Goal: Task Accomplishment & Management: Manage account settings

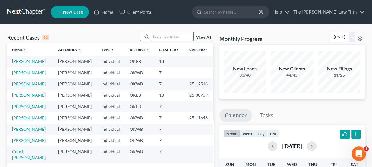
click at [170, 38] on input "search" at bounding box center [172, 36] width 42 height 9
type input "[PERSON_NAME]"
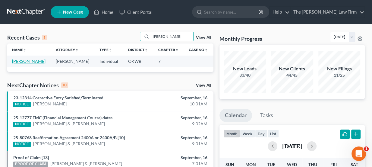
click at [33, 61] on link "[PERSON_NAME]" at bounding box center [28, 61] width 33 height 5
select select "8"
select select "0"
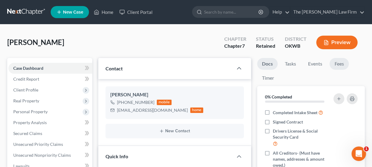
click at [341, 65] on link "Fees" at bounding box center [339, 64] width 19 height 12
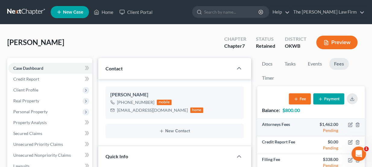
scroll to position [82, 0]
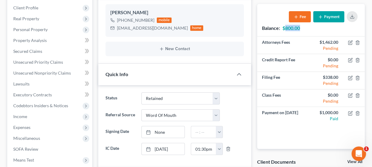
drag, startPoint x: 285, startPoint y: 26, endPoint x: 300, endPoint y: 28, distance: 15.8
click at [300, 28] on strong "$800.00" at bounding box center [291, 28] width 17 height 6
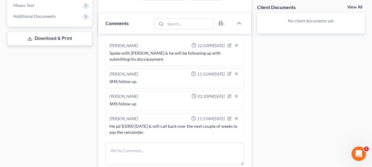
scroll to position [247, 0]
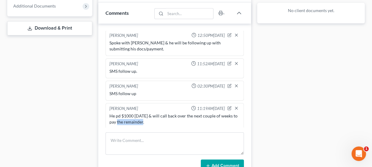
drag, startPoint x: 119, startPoint y: 117, endPoint x: 210, endPoint y: 117, distance: 91.1
click at [209, 118] on div "He pd $1000 today & will call back over the next couple of weeks to pay the rem…" at bounding box center [174, 119] width 131 height 12
click at [209, 114] on div "He pd $1000 today & will call back over the next couple of weeks to pay the rem…" at bounding box center [174, 119] width 131 height 12
drag, startPoint x: 206, startPoint y: 112, endPoint x: 228, endPoint y: 116, distance: 22.0
click at [228, 116] on div "He pd $1000 today & will call back over the next couple of weeks to pay the rem…" at bounding box center [174, 119] width 131 height 12
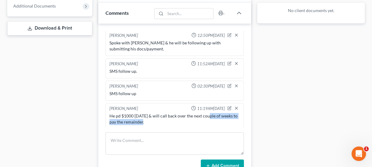
click at [228, 116] on div "He pd $1000 today & will call back over the next couple of weeks to pay the rem…" at bounding box center [174, 119] width 131 height 12
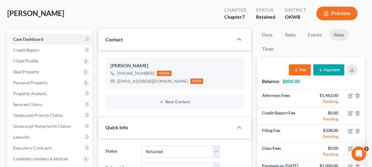
scroll to position [27, 0]
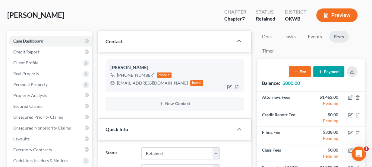
click at [131, 84] on div "billyrfrantzjr@gmail.com" at bounding box center [152, 83] width 71 height 6
copy div "billyrfrantzjr@gmail.com"
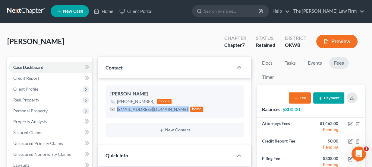
scroll to position [0, 0]
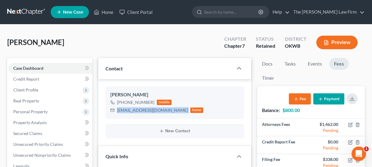
click at [333, 99] on button "Payment" at bounding box center [328, 98] width 31 height 11
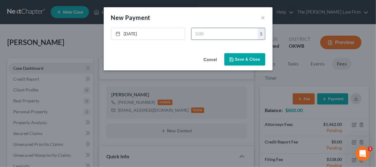
click at [209, 37] on input "text" at bounding box center [225, 33] width 66 height 11
type input "800"
click at [239, 55] on button "Save & Close" at bounding box center [244, 59] width 41 height 13
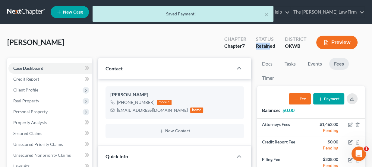
drag, startPoint x: 257, startPoint y: 46, endPoint x: 270, endPoint y: 48, distance: 13.6
click at [270, 48] on div "Retained" at bounding box center [265, 46] width 19 height 7
drag, startPoint x: 285, startPoint y: 47, endPoint x: 297, endPoint y: 47, distance: 12.4
click at [297, 47] on div "District OKWB" at bounding box center [295, 43] width 31 height 18
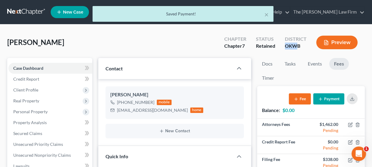
click at [297, 47] on div "OKWB" at bounding box center [296, 46] width 22 height 7
click at [267, 60] on link "Docs" at bounding box center [267, 64] width 20 height 12
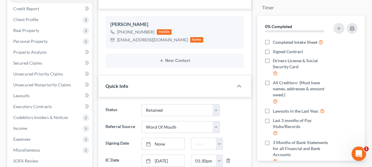
scroll to position [109, 0]
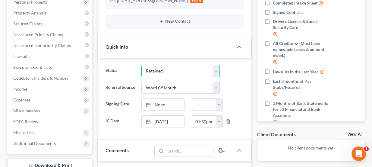
click at [166, 67] on select "Discharged Dismissed Filed Info Sent In Progress Lead Lost Lead Ready to File R…" at bounding box center [180, 71] width 78 height 12
select select "4"
click at [141, 65] on select "Discharged Dismissed Filed Info Sent In Progress Lead Lost Lead Ready to File R…" at bounding box center [180, 71] width 78 height 12
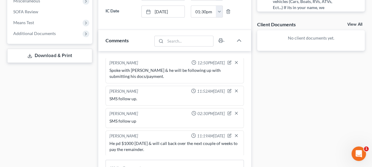
scroll to position [247, 0]
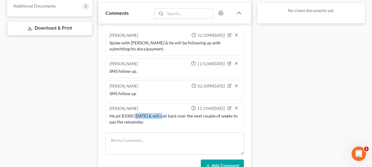
drag, startPoint x: 136, startPoint y: 112, endPoint x: 161, endPoint y: 114, distance: 25.7
click at [161, 114] on div "He pd $1000 today & will call back over the next couple of weeks to pay the rem…" at bounding box center [174, 119] width 131 height 12
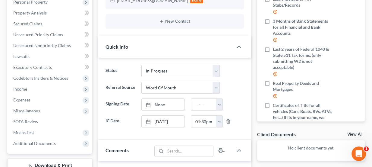
scroll to position [0, 0]
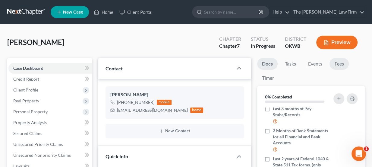
click at [337, 67] on link "Fees" at bounding box center [339, 64] width 19 height 12
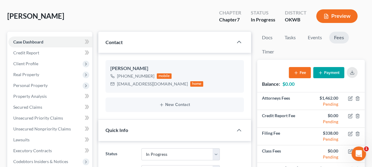
scroll to position [27, 0]
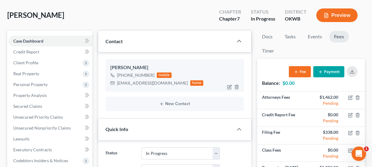
click at [148, 82] on div "billyrfrantzjr@gmail.com" at bounding box center [152, 83] width 71 height 6
copy div "billyrfrantzjr@gmail.com"
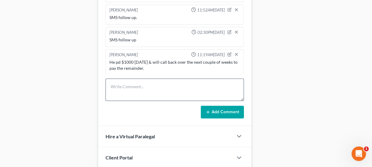
scroll to position [302, 0]
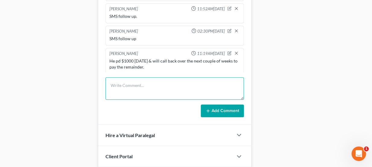
click at [148, 81] on textarea at bounding box center [175, 88] width 139 height 22
type textarea "Sent eSig today - will upload to drive once rec'd."
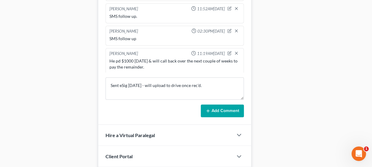
click at [240, 98] on form "Sent eSig today - will upload to drive once rec'd. Add Comment" at bounding box center [175, 97] width 139 height 40
click at [237, 104] on button "Add Comment" at bounding box center [222, 110] width 43 height 13
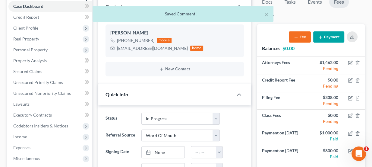
scroll to position [0, 0]
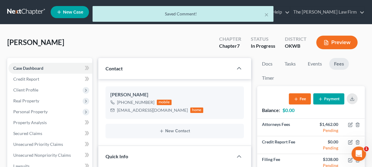
click at [30, 10] on div "× Saved Comment!" at bounding box center [183, 15] width 372 height 19
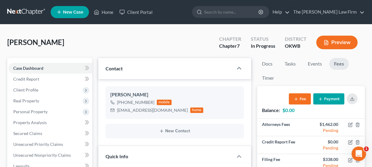
click at [24, 13] on link at bounding box center [26, 12] width 39 height 11
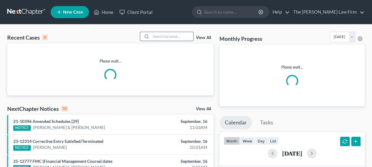
click at [168, 33] on input "search" at bounding box center [172, 36] width 42 height 9
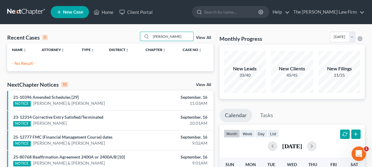
drag, startPoint x: 188, startPoint y: 34, endPoint x: 106, endPoint y: 21, distance: 83.0
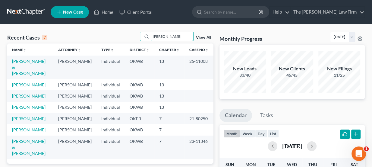
type input "moore"
click at [29, 79] on td "Moore, Valerie" at bounding box center [30, 84] width 46 height 11
click at [29, 82] on link "Moore, Valerie" at bounding box center [28, 84] width 33 height 5
select select "3"
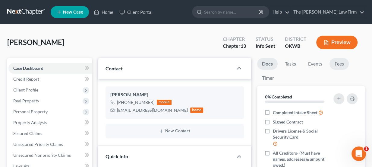
click at [335, 62] on link "Fees" at bounding box center [339, 64] width 19 height 12
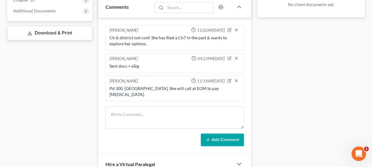
scroll to position [274, 0]
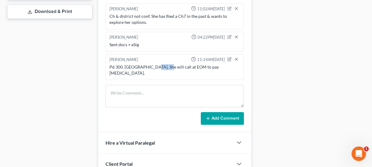
drag, startPoint x: 151, startPoint y: 65, endPoint x: 169, endPoint y: 68, distance: 18.3
click at [167, 68] on div "Pd 300. Sent LOR. She will call at EOM to pay bal." at bounding box center [174, 70] width 133 height 14
click at [170, 65] on div "Pd 300. Sent LOR. She will call at EOM to pay bal." at bounding box center [174, 70] width 131 height 12
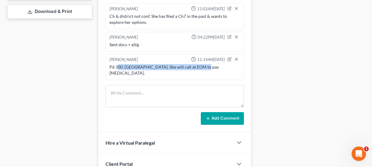
drag, startPoint x: 200, startPoint y: 65, endPoint x: 117, endPoint y: 65, distance: 83.3
click at [117, 65] on div "Pd 300. Sent LOR. She will call at EOM to pay bal." at bounding box center [174, 70] width 131 height 12
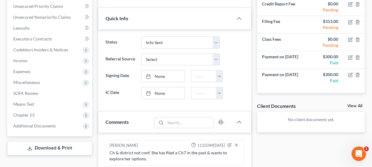
scroll to position [137, 0]
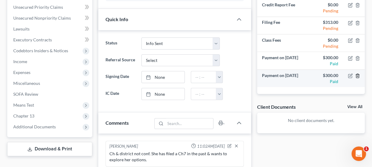
click at [357, 75] on line "button" at bounding box center [357, 75] width 0 height 1
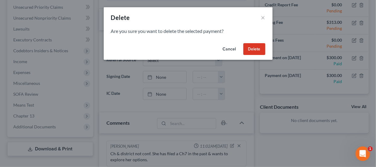
click at [258, 45] on button "Delete" at bounding box center [254, 49] width 22 height 12
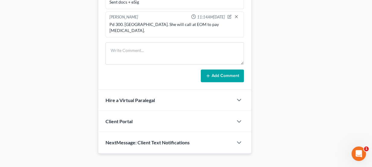
scroll to position [289, 0]
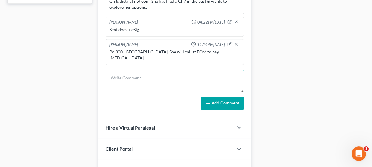
drag, startPoint x: 178, startPoint y: 90, endPoint x: 159, endPoint y: 73, distance: 26.1
click at [159, 73] on textarea at bounding box center [175, 81] width 139 height 22
paste textarea "Advance Credit in Lawton Oklahoma"
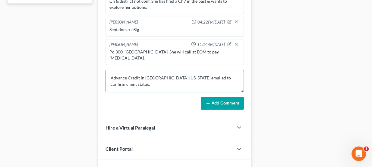
click at [217, 81] on textarea "Advance Credit in Lawton Oklahoma emailed to confirm client status." at bounding box center [175, 81] width 139 height 22
type textarea "Advance Credit in Lawton Oklahoma emailed to confirm client status."
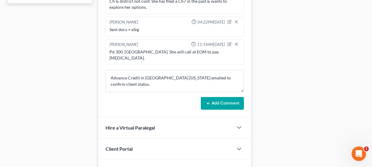
click at [219, 103] on div "Lou Phillips 11:02AM, 08/26/2025 Ch & district not conf. She has filed a Ch7 in…" at bounding box center [174, 49] width 153 height 136
click at [218, 97] on button "Add Comment" at bounding box center [222, 103] width 43 height 13
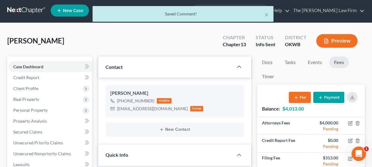
scroll to position [0, 0]
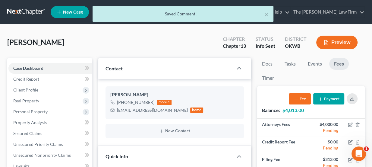
click at [36, 14] on div "× Saved Comment!" at bounding box center [183, 15] width 372 height 19
click at [32, 11] on div "× Saved Comment!" at bounding box center [183, 15] width 372 height 19
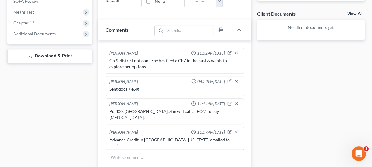
scroll to position [247, 0]
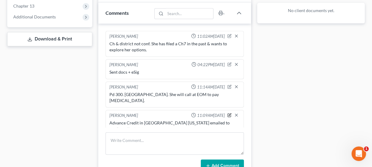
click at [228, 113] on icon "button" at bounding box center [229, 115] width 4 height 4
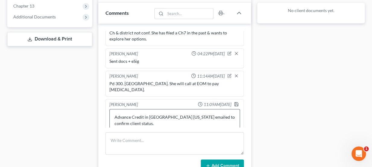
scroll to position [11, 0]
click at [135, 112] on textarea "Advance Credit in Lawton Oklahoma emailed to confirm client status." at bounding box center [174, 119] width 131 height 22
drag, startPoint x: 173, startPoint y: 115, endPoint x: 137, endPoint y: 114, distance: 35.6
click at [130, 113] on textarea "Advance Credit in Lawton Oklahoma emailed to confirm client status. Will reach …" at bounding box center [174, 119] width 131 height 22
type textarea "Advance Credit in Lawton Oklahoma emailed to confirm client status. She will pa…"
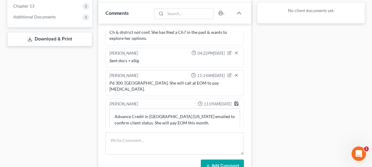
click at [234, 101] on icon "button" at bounding box center [236, 103] width 5 height 5
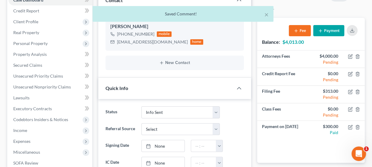
scroll to position [0, 0]
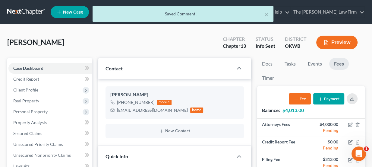
click at [27, 13] on div "× Saved Comment!" at bounding box center [183, 15] width 372 height 19
click at [30, 9] on div "× Saved Comment!" at bounding box center [183, 15] width 372 height 19
click at [30, 11] on div "× Saved Comment!" at bounding box center [183, 15] width 372 height 19
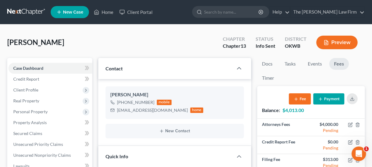
click at [38, 8] on link at bounding box center [26, 12] width 39 height 11
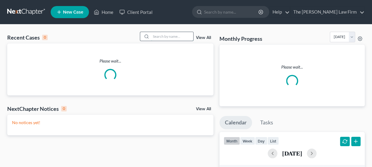
click at [186, 35] on input "search" at bounding box center [172, 36] width 42 height 9
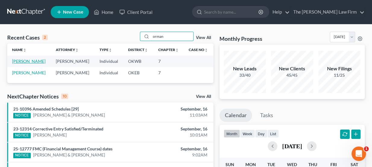
type input "orman"
click at [34, 61] on link "Orman, Darlene" at bounding box center [28, 61] width 33 height 5
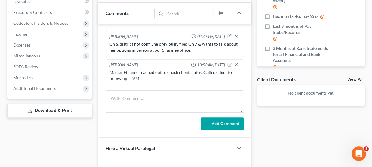
scroll to position [27, 0]
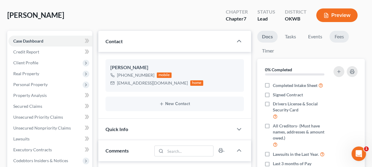
click at [341, 39] on link "Fees" at bounding box center [339, 37] width 19 height 12
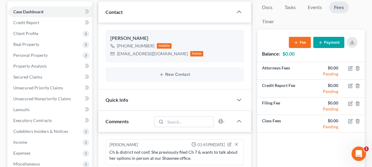
scroll to position [55, 0]
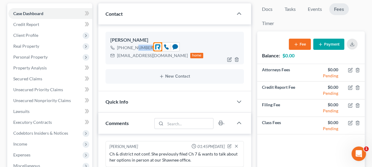
drag, startPoint x: 135, startPoint y: 46, endPoint x: 143, endPoint y: 46, distance: 8.5
click at [143, 46] on div "+1 (405) 615-7156" at bounding box center [135, 48] width 37 height 6
drag, startPoint x: 142, startPoint y: 46, endPoint x: 130, endPoint y: 45, distance: 12.1
click at [130, 45] on div "+1 (405) 615-7156" at bounding box center [135, 48] width 37 height 6
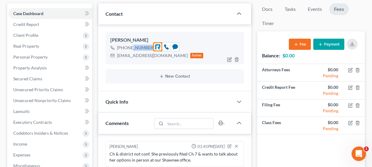
click at [130, 45] on div "+1 (405) 615-7156" at bounding box center [135, 48] width 37 height 6
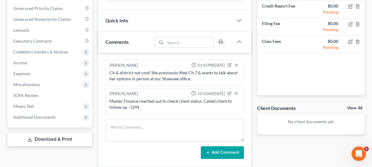
scroll to position [137, 0]
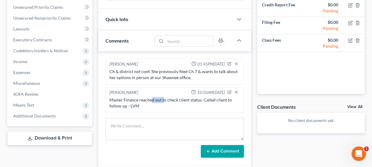
drag, startPoint x: 150, startPoint y: 98, endPoint x: 163, endPoint y: 99, distance: 12.7
click at [163, 99] on div "Master Finance reached out to check client status. Called client to follow up -…" at bounding box center [174, 103] width 131 height 12
drag, startPoint x: 151, startPoint y: 69, endPoint x: 163, endPoint y: 71, distance: 12.9
click at [163, 71] on div "Ch & district not conf. She previously filed Ch 7 & wants to talk about her opt…" at bounding box center [174, 74] width 131 height 12
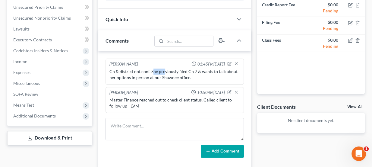
click at [163, 71] on div "Ch & district not conf. She previously filed Ch 7 & wants to talk about her opt…" at bounding box center [174, 74] width 131 height 12
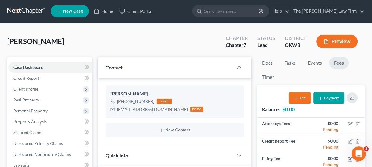
scroll to position [0, 0]
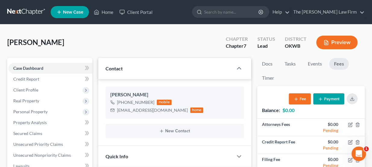
drag, startPoint x: 33, startPoint y: 38, endPoint x: 59, endPoint y: 43, distance: 25.9
click at [59, 43] on span "Orman, Darlene" at bounding box center [35, 42] width 57 height 9
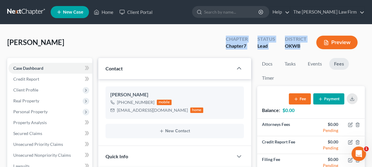
drag, startPoint x: 300, startPoint y: 46, endPoint x: 223, endPoint y: 33, distance: 77.7
click at [223, 33] on div "Chapter Chapter 7 Status Lead District OKWB Preview" at bounding box center [292, 42] width 146 height 21
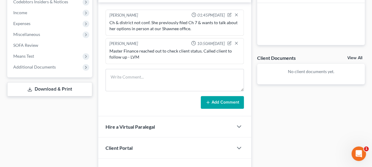
scroll to position [192, 0]
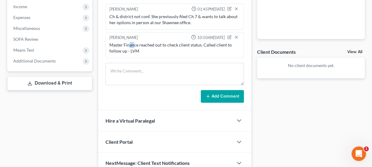
click at [130, 46] on div "Master Finance reached out to check client status. Called client to follow up -…" at bounding box center [174, 48] width 131 height 12
drag, startPoint x: 140, startPoint y: 51, endPoint x: 127, endPoint y: 50, distance: 13.3
click at [127, 50] on div "Master Finance reached out to check client status. Called client to follow up -…" at bounding box center [174, 48] width 131 height 12
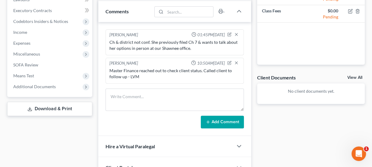
scroll to position [164, 0]
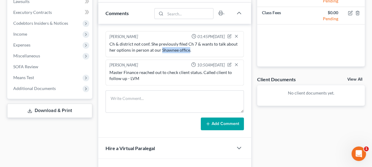
drag, startPoint x: 161, startPoint y: 48, endPoint x: 188, endPoint y: 49, distance: 27.2
click at [188, 49] on div "Ch & district not conf. She previously filed Ch 7 & wants to talk about her opt…" at bounding box center [174, 47] width 131 height 12
drag, startPoint x: 145, startPoint y: 48, endPoint x: 176, endPoint y: 49, distance: 31.4
click at [176, 49] on div "Ch & district not conf. She previously filed Ch 7 & wants to talk about her opt…" at bounding box center [174, 47] width 131 height 12
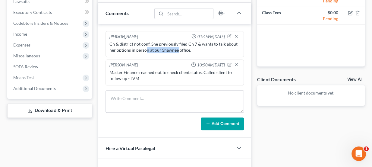
click at [176, 49] on div "Ch & district not conf. She previously filed Ch 7 & wants to talk about her opt…" at bounding box center [174, 47] width 131 height 12
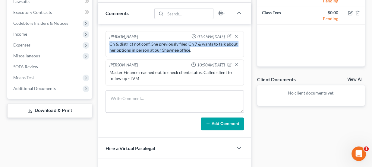
drag, startPoint x: 188, startPoint y: 49, endPoint x: 110, endPoint y: 44, distance: 78.6
click at [110, 44] on div "Ch & district not conf. She previously filed Ch 7 & wants to talk about her opt…" at bounding box center [174, 47] width 131 height 12
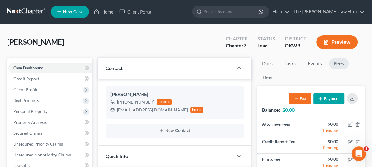
scroll to position [0, 0]
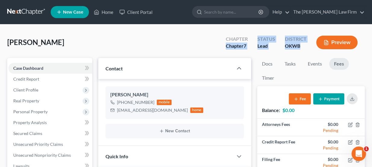
drag, startPoint x: 302, startPoint y: 44, endPoint x: 217, endPoint y: 43, distance: 85.1
click at [217, 43] on div "Orman, Darlene Upgraded Chapter Chapter 7 Status Lead District OKWB Preview" at bounding box center [186, 45] width 358 height 26
click at [221, 39] on div "Chapter Chapter 7 Status Lead District OKWB Preview" at bounding box center [292, 42] width 146 height 21
drag, startPoint x: 230, startPoint y: 40, endPoint x: 275, endPoint y: 44, distance: 45.7
click at [275, 44] on div "Chapter Chapter 7 Status Lead District OKWB Preview" at bounding box center [293, 43] width 144 height 18
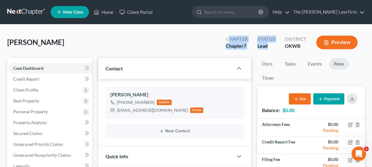
click at [275, 44] on div "Lead" at bounding box center [267, 46] width 18 height 7
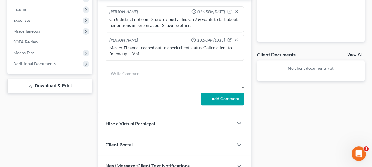
scroll to position [192, 0]
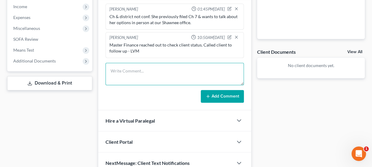
click at [141, 71] on textarea at bounding box center [175, 74] width 139 height 22
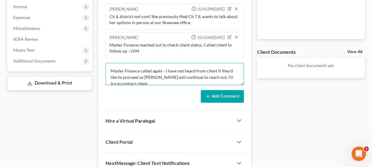
scroll to position [1, 0]
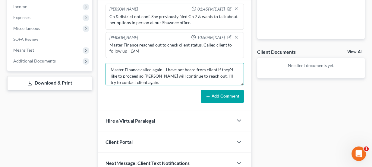
type textarea "Master Finance called again - I have not heard from client if they'd like to pr…"
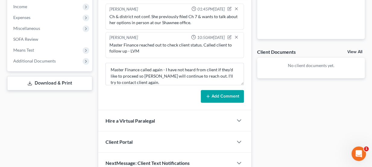
click at [227, 92] on button "Add Comment" at bounding box center [222, 96] width 43 height 13
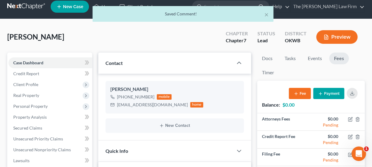
scroll to position [0, 0]
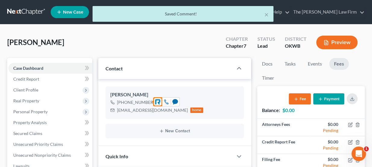
click at [167, 103] on icon at bounding box center [166, 101] width 5 height 5
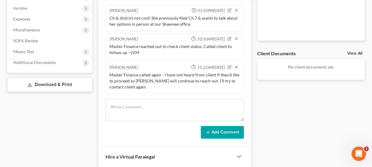
scroll to position [192, 0]
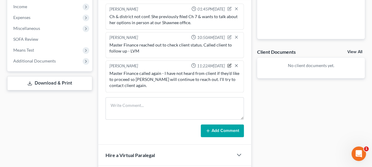
click at [230, 64] on icon "button" at bounding box center [230, 65] width 2 height 2
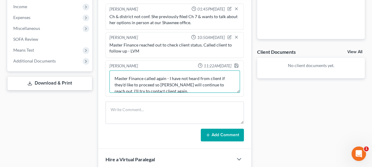
drag, startPoint x: 179, startPoint y: 90, endPoint x: 227, endPoint y: 84, distance: 47.7
click at [225, 83] on textarea "Master Finance called again - I have not heard from client if they'd like to pr…" at bounding box center [174, 81] width 131 height 22
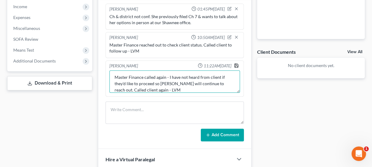
type textarea "Master Finance called again - I have not heard from client if they'd like to pr…"
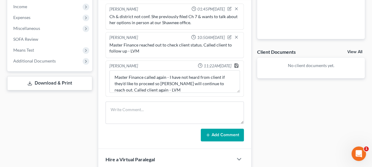
click at [237, 66] on icon "button" at bounding box center [237, 66] width 4 height 4
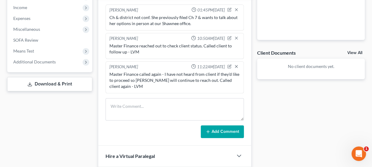
scroll to position [192, 0]
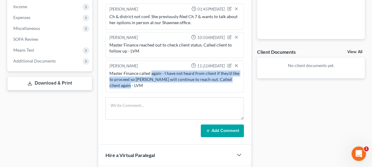
drag, startPoint x: 150, startPoint y: 72, endPoint x: 244, endPoint y: 86, distance: 95.1
click at [244, 86] on div "Lou Phillips 01:45PM, 08/25/2025 Ch & district not conf. She previously filed C…" at bounding box center [174, 70] width 153 height 148
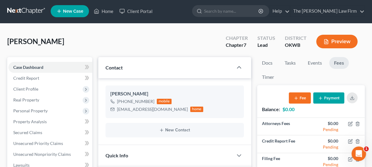
scroll to position [0, 0]
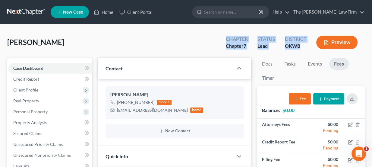
drag, startPoint x: 300, startPoint y: 44, endPoint x: 223, endPoint y: 42, distance: 76.6
click at [223, 42] on div "Chapter Chapter 7 Status Lead District OKWB Preview" at bounding box center [293, 43] width 144 height 18
click at [223, 42] on div "Chapter Chapter 7" at bounding box center [237, 43] width 32 height 18
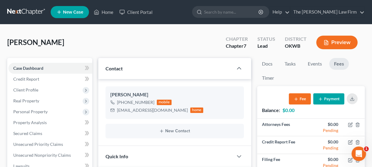
click at [30, 11] on link at bounding box center [26, 12] width 39 height 11
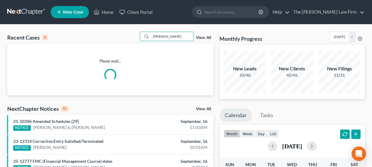
type input "Sharon knight"
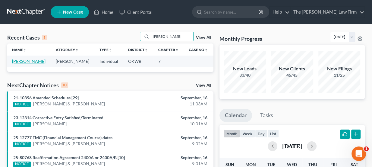
click at [30, 59] on link "Knight, Sharon" at bounding box center [28, 61] width 33 height 5
select select "3"
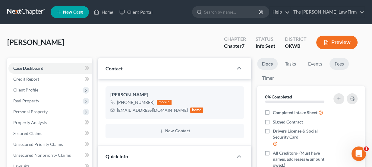
click at [339, 61] on link "Fees" at bounding box center [339, 64] width 19 height 12
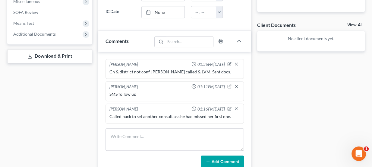
scroll to position [219, 0]
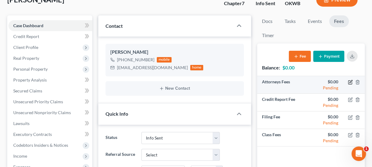
click at [350, 69] on div "Balance: $0.00 Fee Payment Attorneys Fees $0.00 Pending Credit Report Fee $0.00…" at bounding box center [311, 115] width 108 height 145
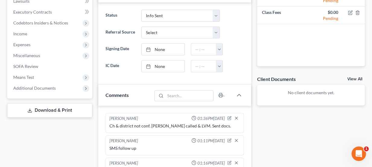
scroll to position [225, 0]
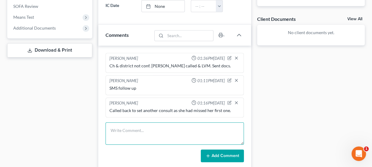
click at [142, 130] on textarea at bounding box center [175, 133] width 139 height 22
type textarea "Called to make a payment but she is at work & will call me back."
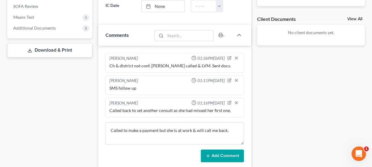
drag, startPoint x: 200, startPoint y: 147, endPoint x: 208, endPoint y: 153, distance: 9.4
click at [201, 149] on div "Add Comment" at bounding box center [175, 155] width 139 height 13
click at [208, 153] on icon at bounding box center [208, 155] width 5 height 5
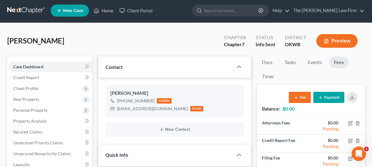
scroll to position [0, 0]
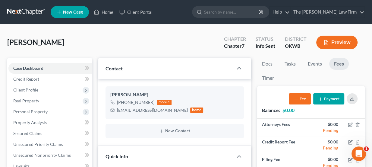
click at [18, 11] on link at bounding box center [26, 12] width 39 height 11
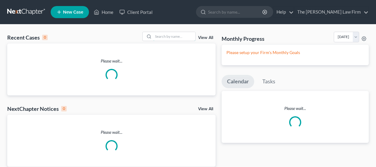
click at [185, 35] on input "search" at bounding box center [174, 36] width 42 height 9
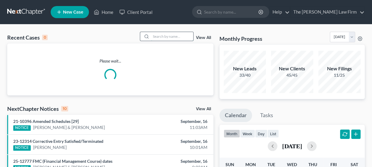
click at [182, 34] on input "search" at bounding box center [172, 36] width 42 height 9
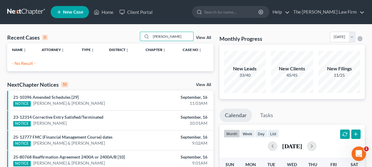
drag, startPoint x: 175, startPoint y: 34, endPoint x: 119, endPoint y: 34, distance: 56.4
click at [119, 34] on div "Recent Cases 0 [PERSON_NAME] View All" at bounding box center [110, 38] width 206 height 12
click at [160, 36] on input "[EMAIL_ADDRESS][DOMAIN_NAME]" at bounding box center [172, 36] width 42 height 9
click at [168, 35] on input "[EMAIL_ADDRESS][DOMAIN_NAME]" at bounding box center [172, 36] width 42 height 9
drag, startPoint x: 189, startPoint y: 35, endPoint x: 117, endPoint y: 36, distance: 71.5
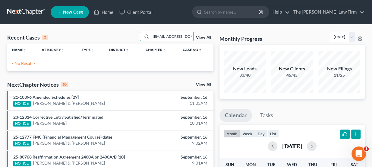
click at [117, 36] on div "Recent Cases 0 [EMAIL_ADDRESS][DOMAIN_NAME] View All" at bounding box center [110, 38] width 206 height 12
click at [170, 36] on input "[PERSON_NAME][EMAIL_ADDRESS][PERSON_NAME][DOMAIN_NAME]" at bounding box center [172, 36] width 42 height 9
type input "G"
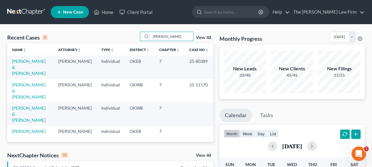
click at [119, 37] on div "Recent Cases 4 [PERSON_NAME] View All" at bounding box center [110, 38] width 206 height 12
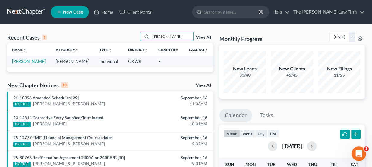
type input "[PERSON_NAME]"
click at [33, 61] on link "[PERSON_NAME]" at bounding box center [28, 61] width 33 height 5
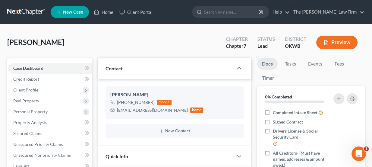
scroll to position [55, 0]
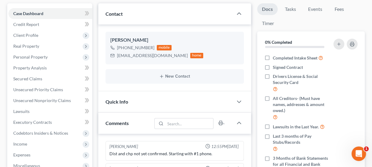
click at [148, 100] on div "Quick Info" at bounding box center [165, 101] width 135 height 21
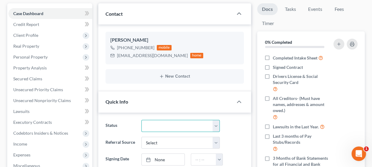
click at [157, 121] on select "Discharged Dismissed Filed Info Sent In Progress Lead Lost Lead Ready to File R…" at bounding box center [180, 126] width 78 height 12
select select "3"
click at [141, 120] on select "Discharged Dismissed Filed Info Sent In Progress Lead Lost Lead Ready to File R…" at bounding box center [180, 126] width 78 height 12
click at [133, 53] on div "gigihud02@att.net" at bounding box center [152, 55] width 71 height 6
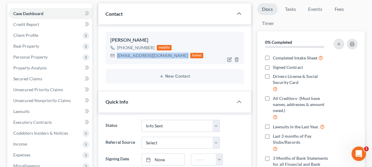
click at [133, 53] on div "gigihud02@att.net" at bounding box center [152, 55] width 71 height 6
copy div "gigihud02@att.net"
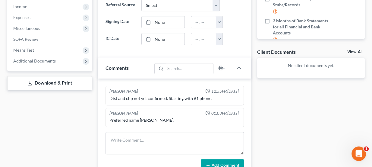
scroll to position [247, 0]
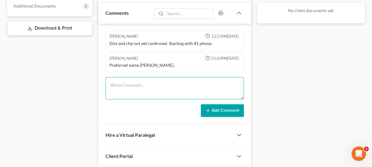
click at [141, 81] on textarea at bounding box center [175, 88] width 139 height 22
type textarea "Sent docs"
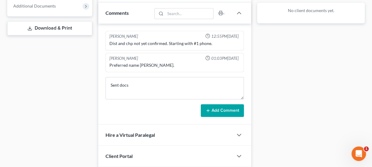
click at [211, 112] on button "Add Comment" at bounding box center [222, 110] width 43 height 13
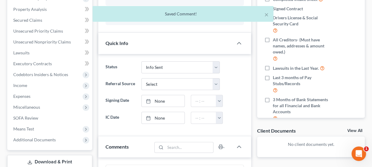
scroll to position [0, 0]
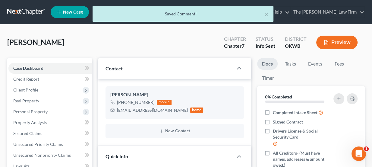
click at [17, 11] on div "× Saved Comment!" at bounding box center [183, 15] width 372 height 19
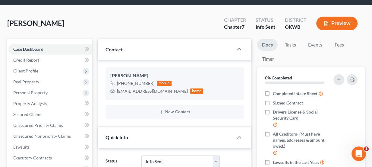
scroll to position [27, 0]
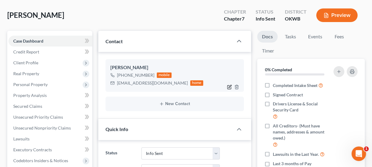
click at [228, 87] on icon "button" at bounding box center [229, 86] width 5 height 5
select select "0"
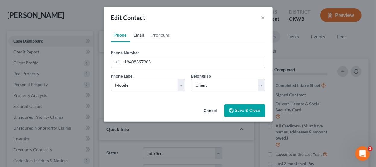
click at [140, 35] on link "Email" at bounding box center [139, 35] width 18 height 14
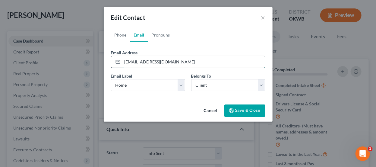
click at [139, 61] on input "gigihud02@att.net" at bounding box center [193, 61] width 143 height 11
type input "gigihudof02@att.net"
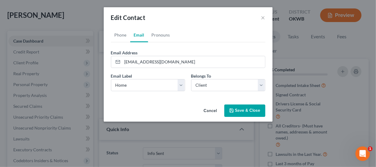
click at [248, 110] on button "Save & Close" at bounding box center [244, 110] width 41 height 13
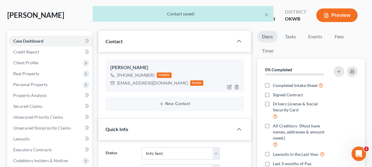
click at [140, 82] on div "gigihudof02@att.net" at bounding box center [152, 83] width 71 height 6
copy div "gigihudof02@att.net"
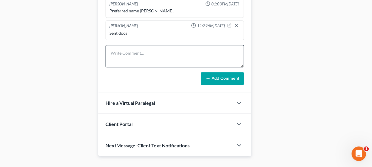
scroll to position [302, 0]
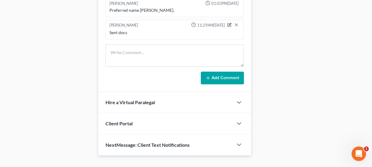
click at [229, 23] on icon "button" at bounding box center [229, 25] width 4 height 4
type textarea "Sent docs"
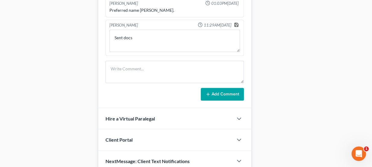
click at [237, 23] on polyline "button" at bounding box center [237, 23] width 2 height 1
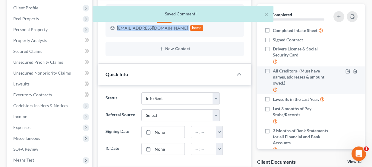
scroll to position [0, 0]
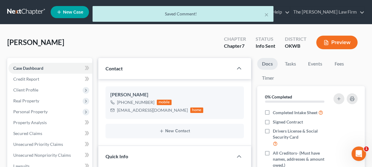
click at [19, 11] on div "× Saved Comment!" at bounding box center [183, 15] width 372 height 19
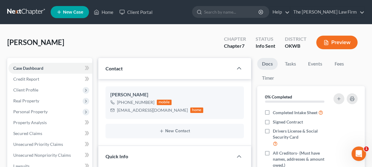
click at [29, 11] on link at bounding box center [26, 12] width 39 height 11
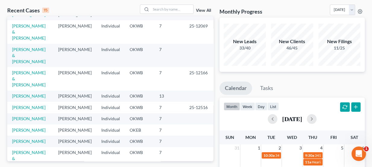
scroll to position [65, 0]
